Goal: Task Accomplishment & Management: Manage account settings

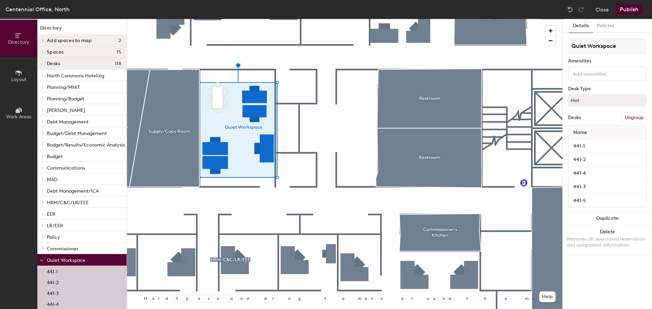
click at [636, 117] on button "Ungroup" at bounding box center [634, 118] width 25 height 12
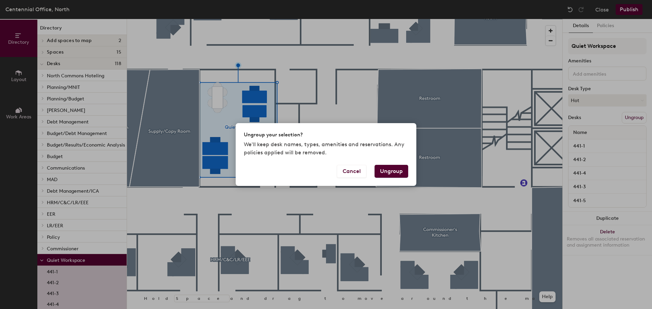
click at [391, 173] on button "Ungroup" at bounding box center [391, 171] width 34 height 13
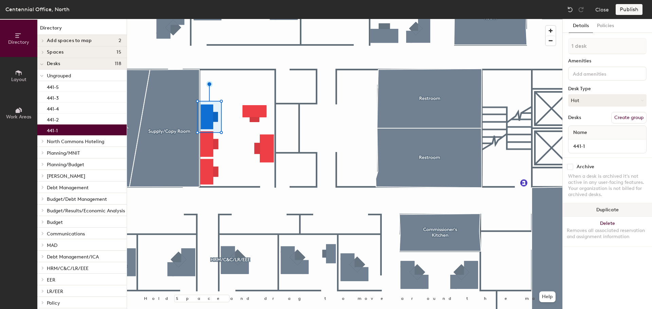
click at [605, 216] on button "Duplicate" at bounding box center [606, 210] width 89 height 14
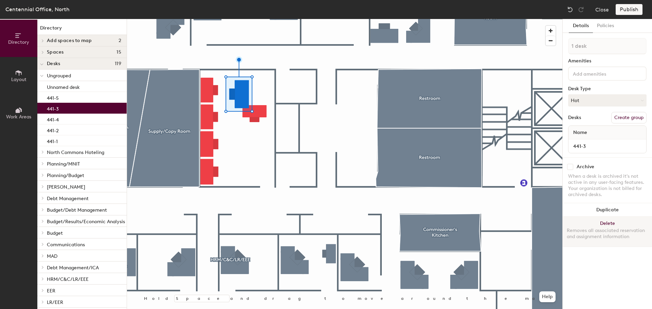
click at [598, 223] on button "Delete Removes all associated reservation and assignment information" at bounding box center [606, 232] width 89 height 30
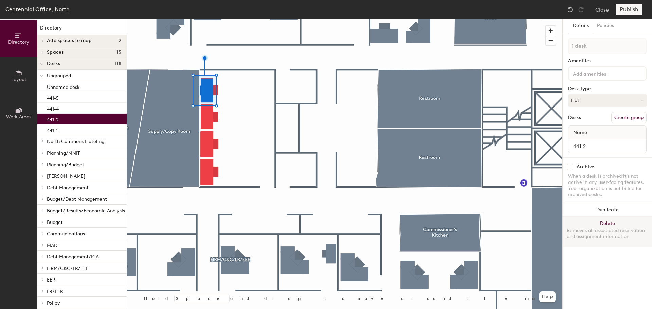
click at [592, 222] on button "Delete Removes all associated reservation and assignment information" at bounding box center [606, 232] width 89 height 30
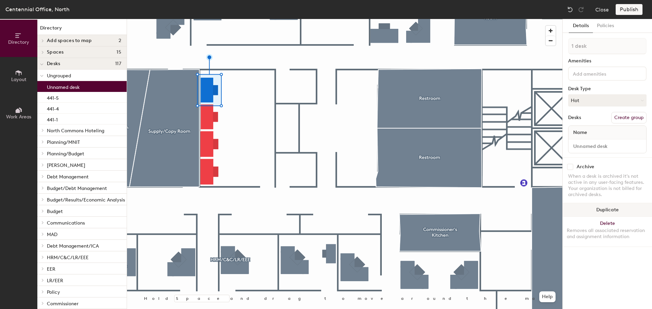
click at [614, 210] on button "Duplicate" at bounding box center [606, 210] width 89 height 14
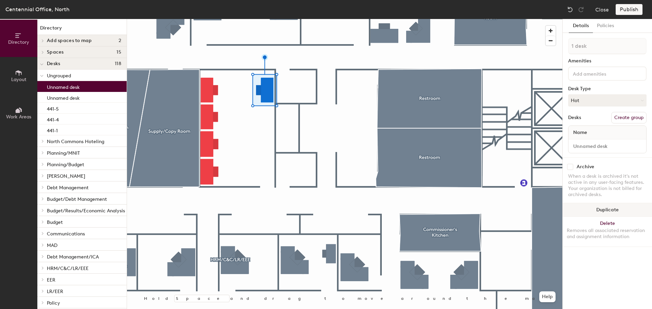
click at [603, 212] on button "Duplicate" at bounding box center [606, 210] width 89 height 14
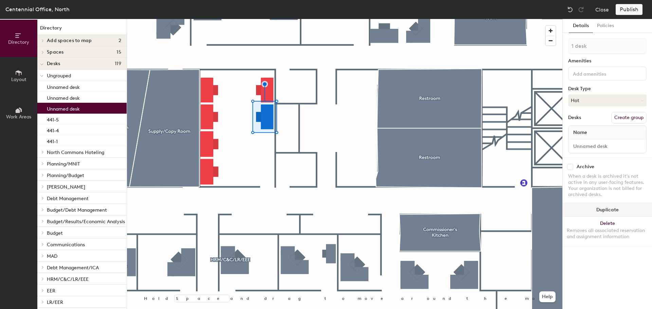
click at [603, 205] on button "Duplicate" at bounding box center [606, 210] width 89 height 14
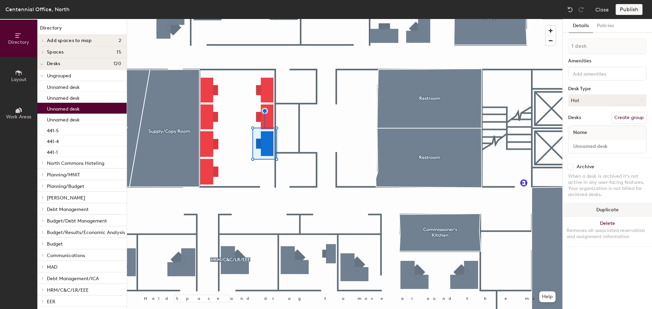
click at [606, 213] on button "Duplicate" at bounding box center [606, 210] width 89 height 14
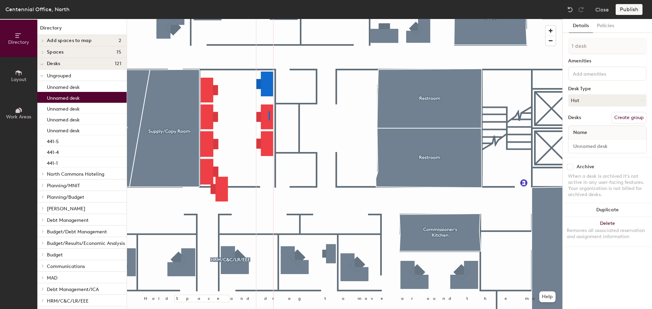
click at [269, 19] on div at bounding box center [344, 19] width 435 height 0
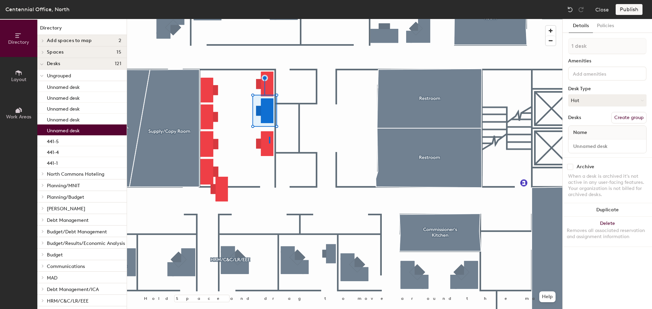
click at [269, 19] on div at bounding box center [344, 19] width 435 height 0
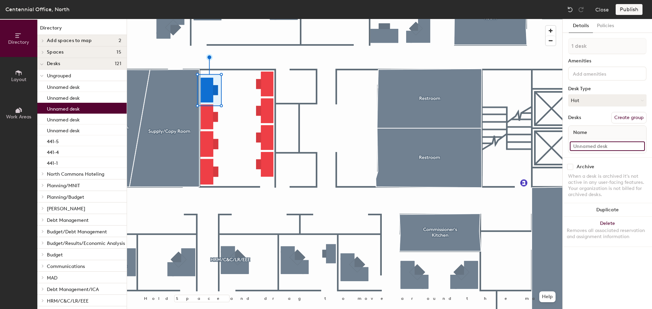
click at [575, 145] on input at bounding box center [607, 147] width 75 height 10
type input "411-04"
click at [211, 19] on div at bounding box center [344, 19] width 435 height 0
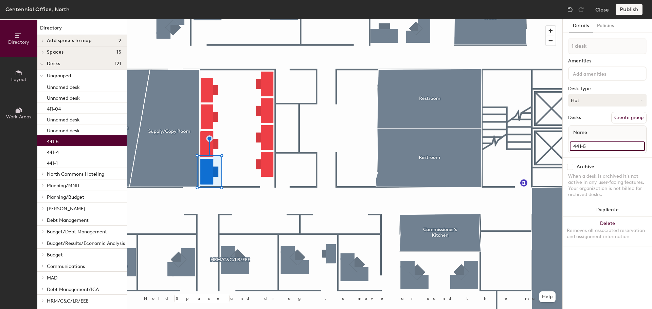
click at [591, 149] on input "441-5" at bounding box center [607, 147] width 75 height 10
paste input "11-04"
click at [578, 145] on input "411-04" at bounding box center [607, 147] width 75 height 10
type input "441-01"
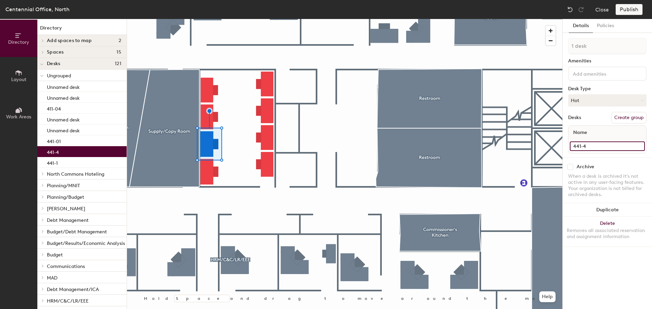
click at [591, 145] on input "441-4" at bounding box center [607, 147] width 75 height 10
type input "441-02"
click at [206, 19] on div at bounding box center [344, 19] width 435 height 0
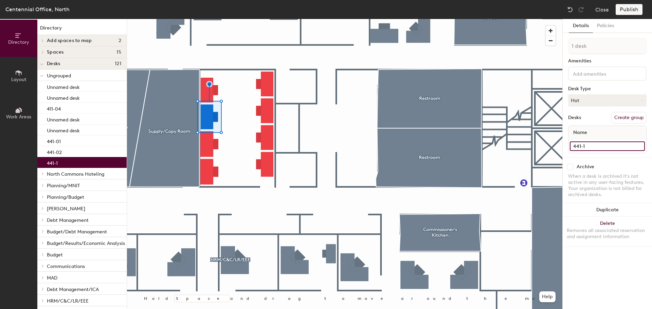
click at [590, 148] on input "441-1" at bounding box center [607, 147] width 75 height 10
click at [592, 146] on input "441-1" at bounding box center [607, 147] width 75 height 10
type input "441-03"
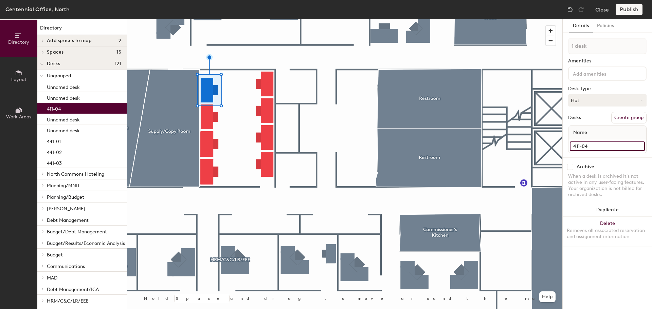
click at [606, 145] on input "411-04" at bounding box center [607, 147] width 75 height 10
type input "441-04"
click at [271, 19] on div at bounding box center [344, 19] width 435 height 0
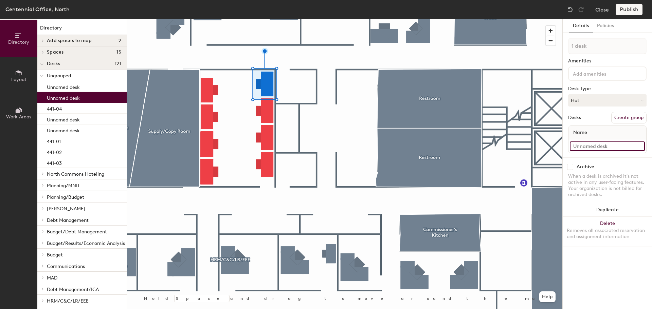
click at [616, 145] on input at bounding box center [607, 147] width 75 height 10
type input "441-05"
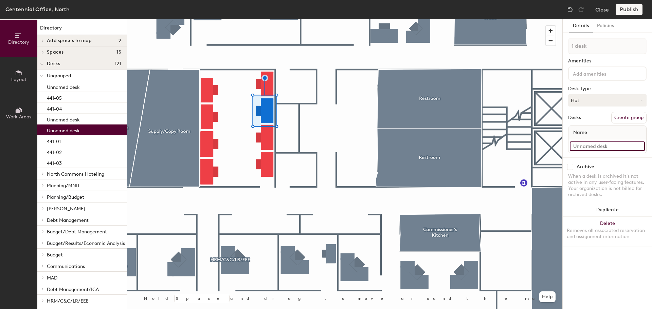
click at [597, 147] on input at bounding box center [607, 147] width 75 height 10
type input "441-06"
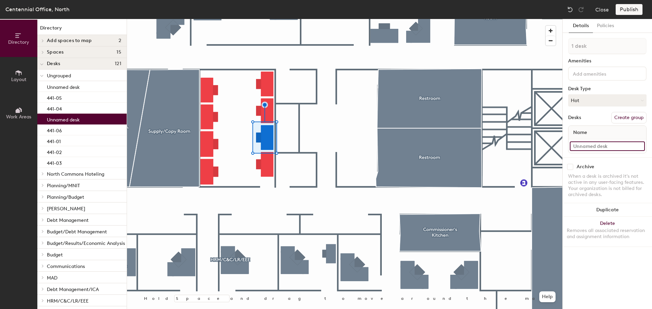
click at [607, 150] on input at bounding box center [607, 147] width 75 height 10
type input "441-07"
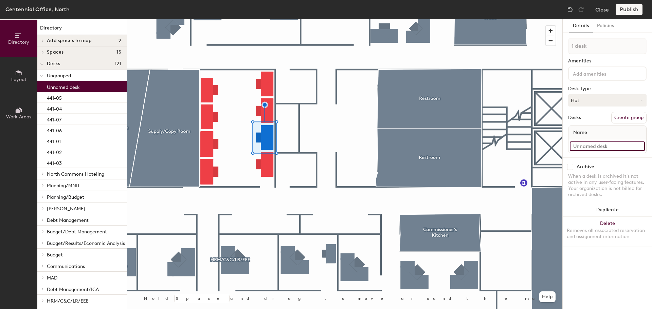
click at [610, 150] on input at bounding box center [607, 147] width 75 height 10
type input "441-08"
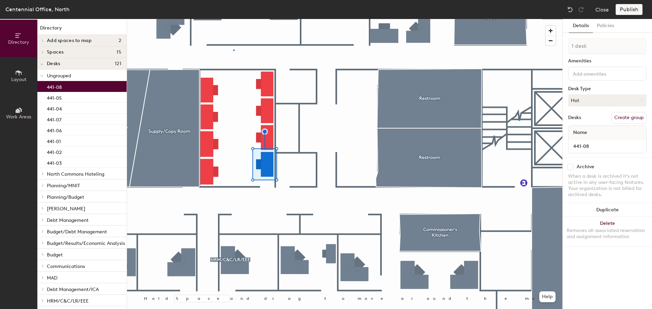
click at [234, 19] on div at bounding box center [344, 19] width 435 height 0
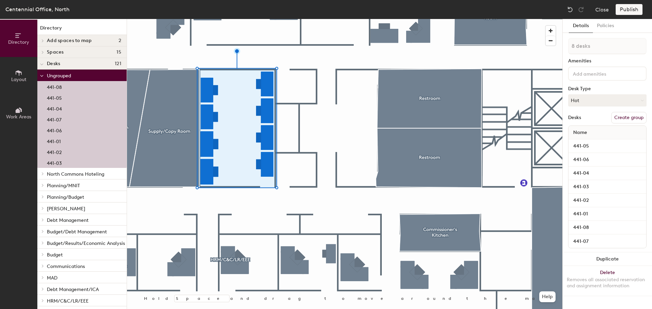
click at [632, 119] on button "Create group" at bounding box center [628, 118] width 35 height 12
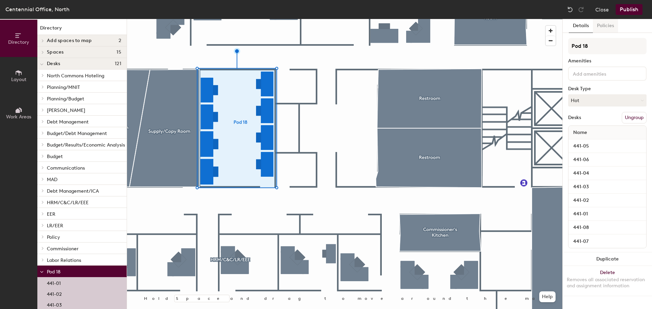
click at [599, 28] on button "Policies" at bounding box center [605, 26] width 25 height 14
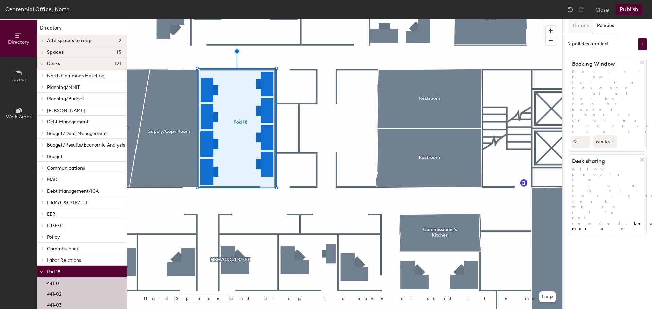
click at [582, 29] on button "Details" at bounding box center [581, 26] width 24 height 14
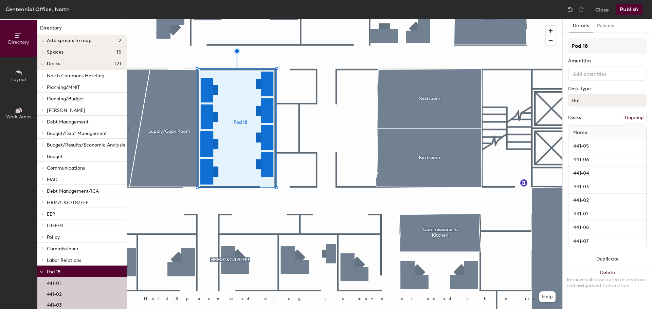
click at [599, 103] on button "Hot" at bounding box center [607, 100] width 78 height 12
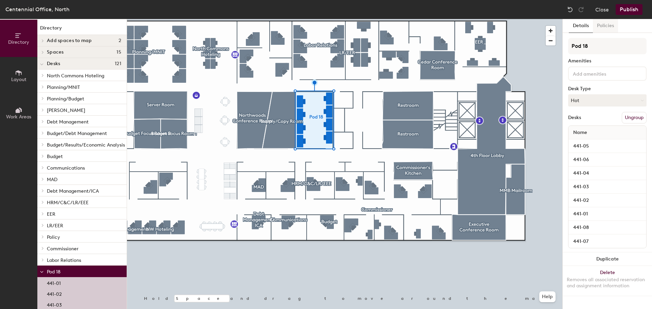
click at [596, 25] on button "Policies" at bounding box center [605, 26] width 25 height 14
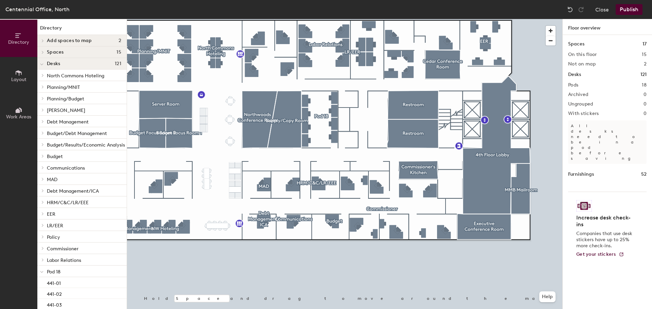
click at [59, 272] on span "Pod 18" at bounding box center [54, 272] width 14 height 6
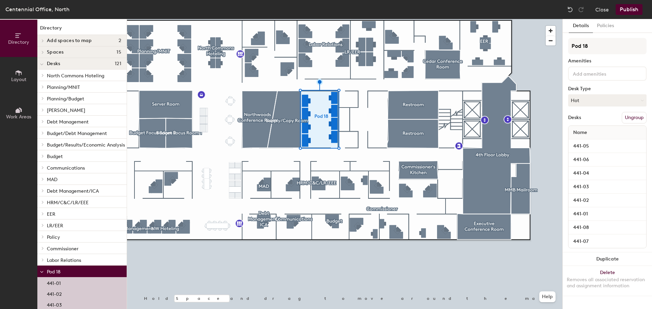
click at [633, 9] on button "Publish" at bounding box center [628, 9] width 27 height 11
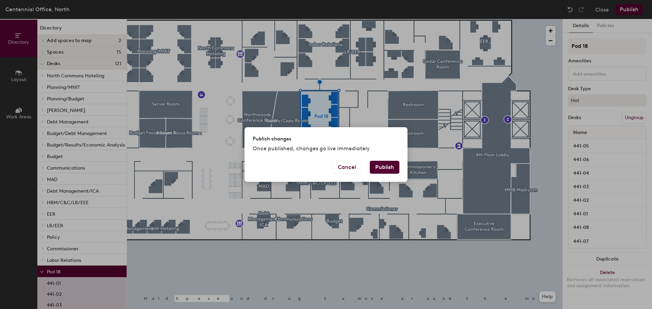
click at [390, 170] on button "Publish" at bounding box center [385, 167] width 30 height 13
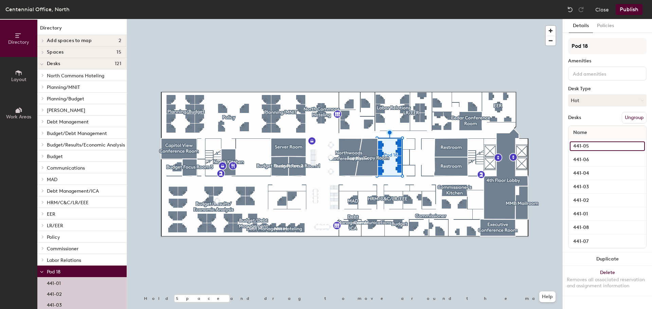
click at [586, 143] on input "441-05" at bounding box center [607, 147] width 75 height 10
click at [590, 152] on div "441-05" at bounding box center [607, 147] width 78 height 14
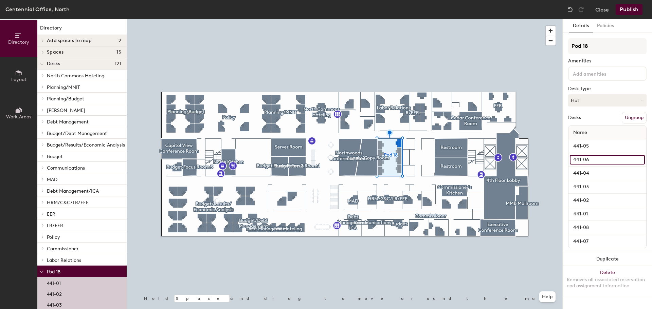
click at [590, 159] on input "441-06" at bounding box center [607, 160] width 75 height 10
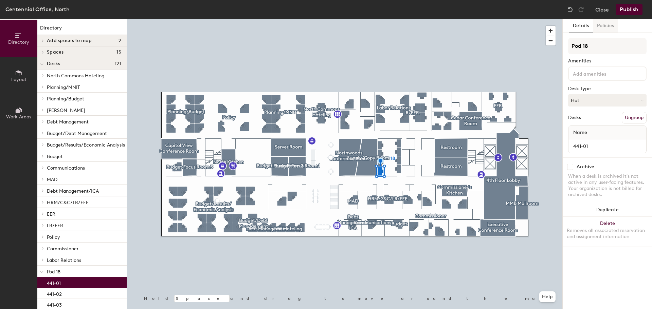
click at [599, 22] on button "Policies" at bounding box center [605, 26] width 25 height 14
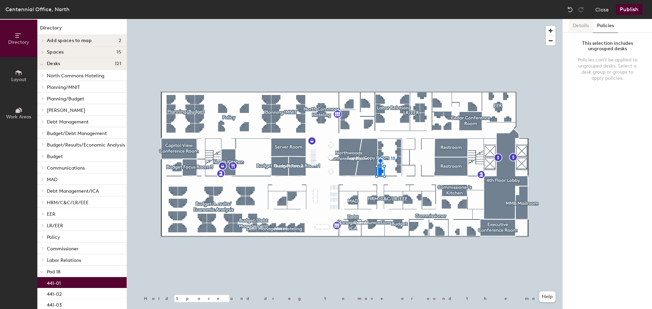
click at [582, 26] on button "Details" at bounding box center [581, 26] width 24 height 14
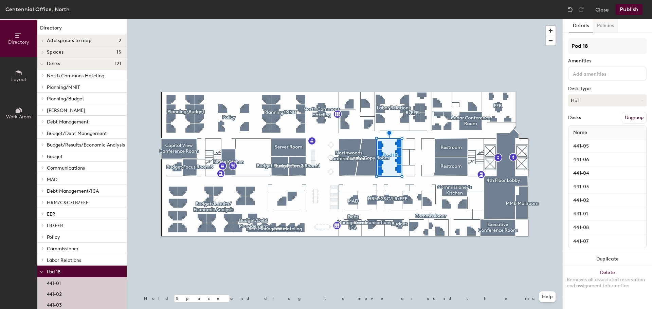
drag, startPoint x: 598, startPoint y: 33, endPoint x: 605, endPoint y: 28, distance: 8.1
click at [598, 32] on button "Policies" at bounding box center [605, 26] width 25 height 14
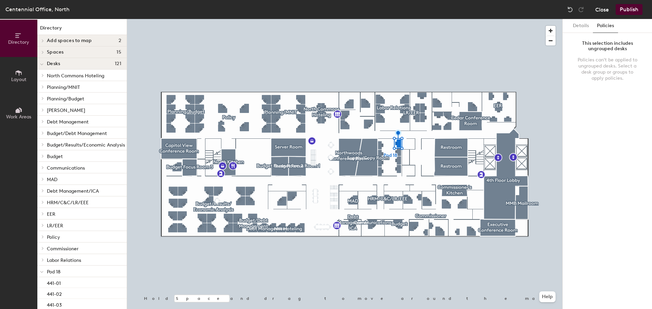
click at [602, 8] on button "Close" at bounding box center [602, 9] width 14 height 11
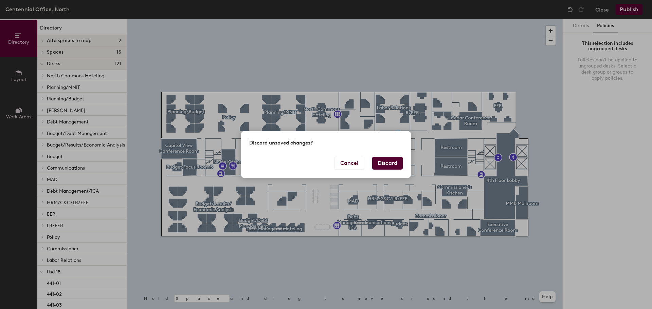
click at [393, 161] on button "Discard" at bounding box center [387, 163] width 31 height 13
